Goal: Task Accomplishment & Management: Use online tool/utility

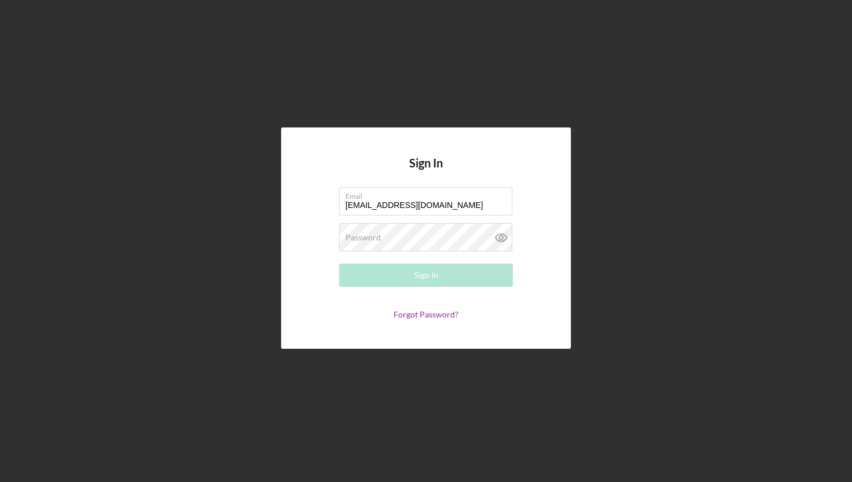
type input "[EMAIL_ADDRESS][DOMAIN_NAME]"
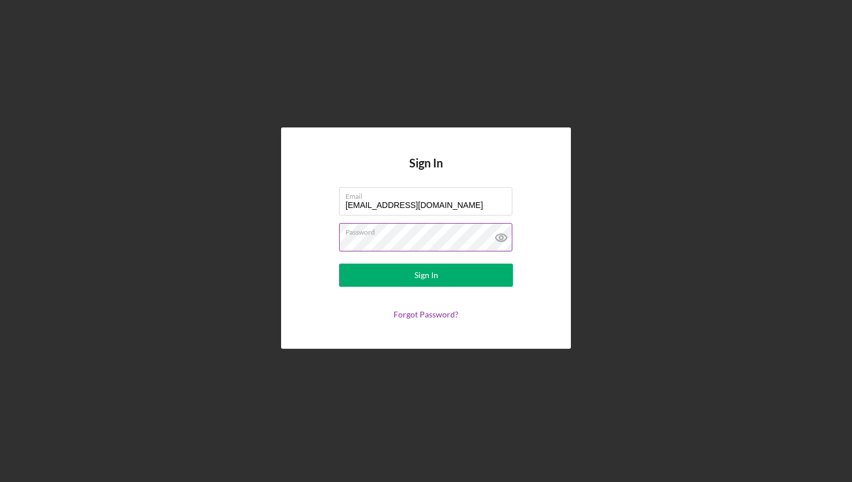
click at [502, 239] on icon at bounding box center [500, 237] width 3 height 3
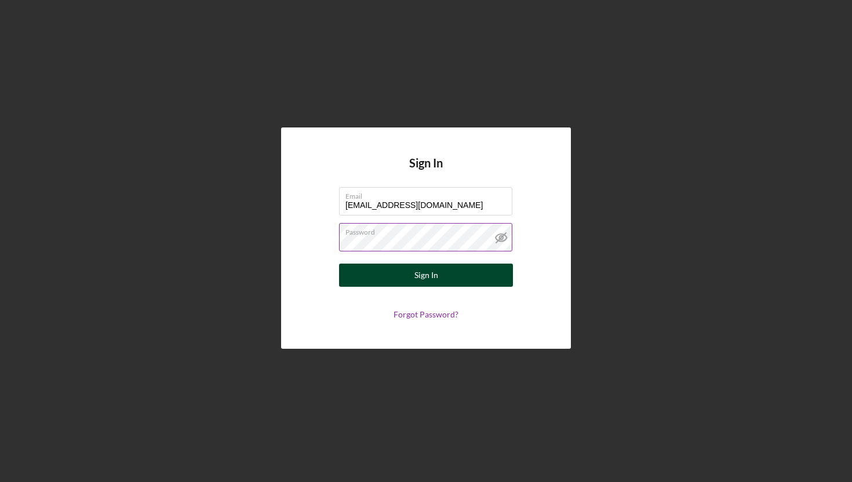
click at [398, 267] on button "Sign In" at bounding box center [426, 275] width 174 height 23
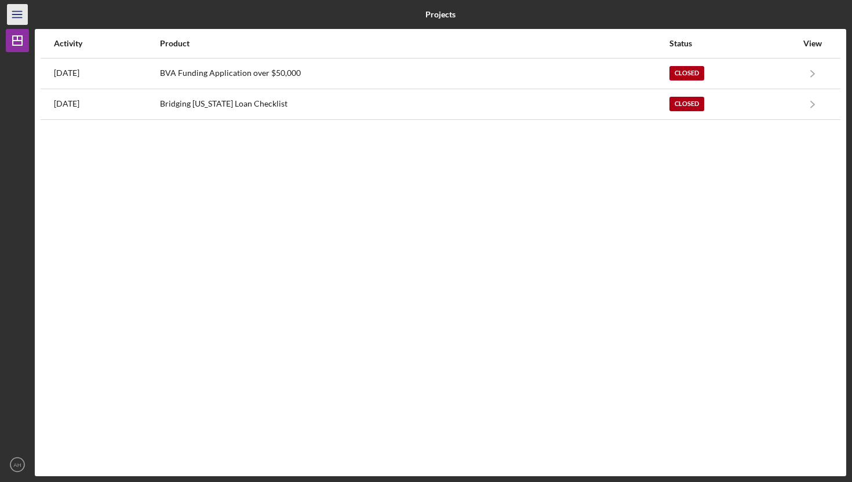
click at [13, 15] on icon "Icon/Menu" at bounding box center [18, 15] width 26 height 26
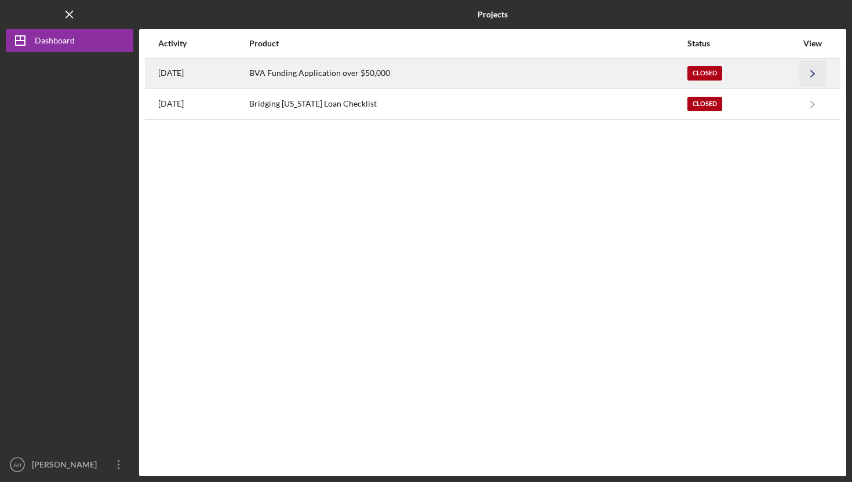
click at [808, 75] on icon "Icon/Navigate" at bounding box center [813, 73] width 26 height 26
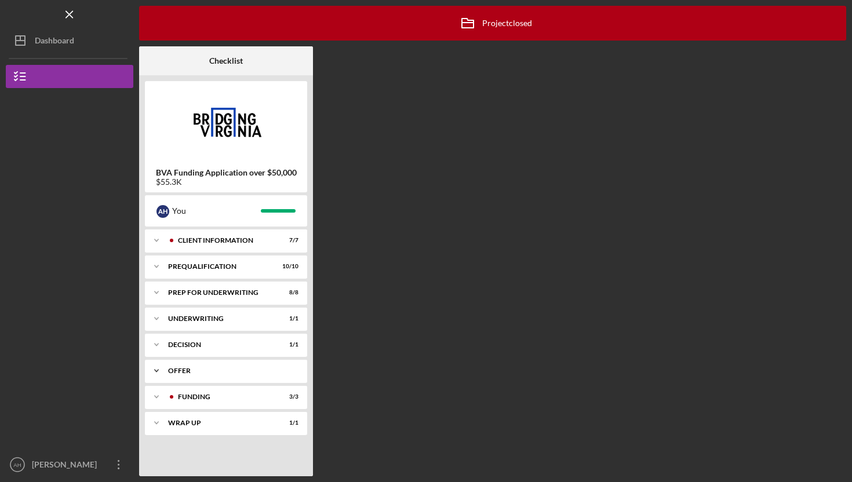
click at [211, 373] on div "Offer" at bounding box center [230, 370] width 125 height 7
